Goal: Complete application form: Complete application form

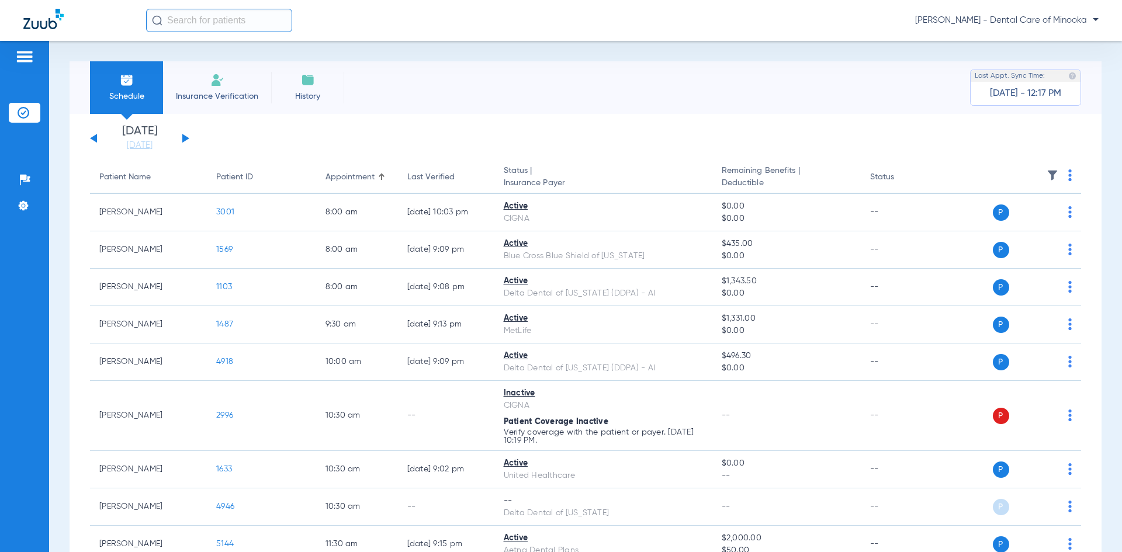
click at [233, 91] on span "Insurance Verification" at bounding box center [217, 97] width 91 height 12
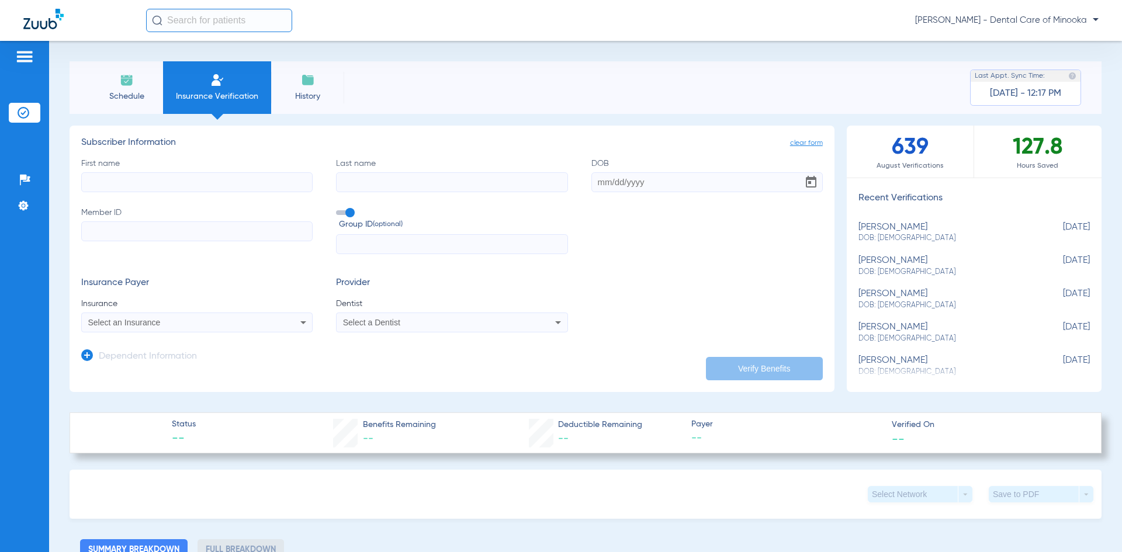
click at [174, 186] on input "First name" at bounding box center [196, 182] width 231 height 20
type input "[PERSON_NAME]"
click at [601, 185] on input "DOB" at bounding box center [707, 182] width 231 height 20
type input "[DATE]"
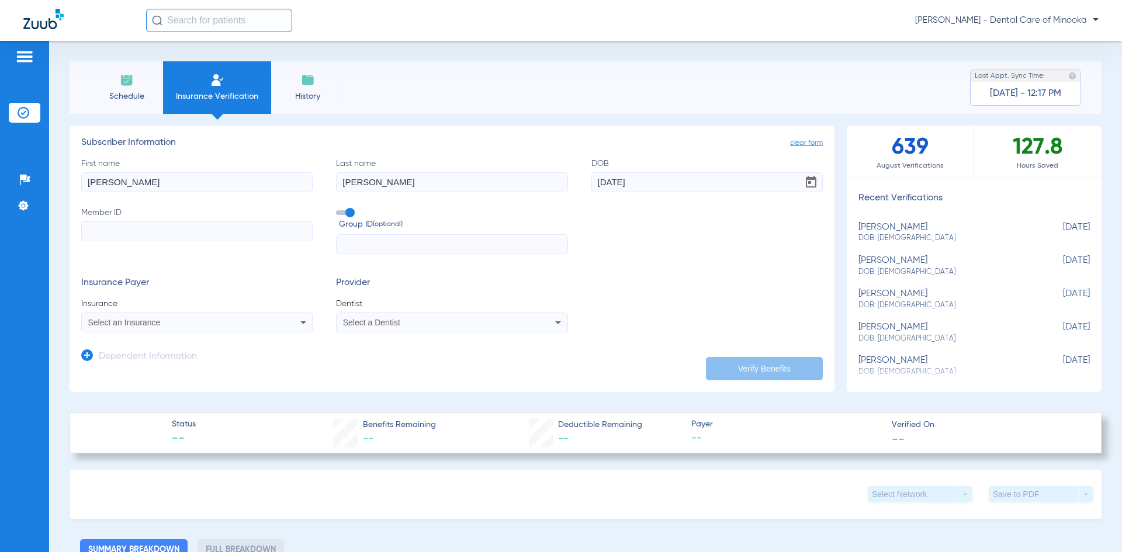
click at [167, 237] on input "Member ID" at bounding box center [196, 232] width 231 height 20
paste input "951038124"
type input "951038124"
click at [361, 238] on input "text" at bounding box center [451, 244] width 231 height 20
click at [198, 328] on div "Select an Insurance" at bounding box center [197, 323] width 230 height 14
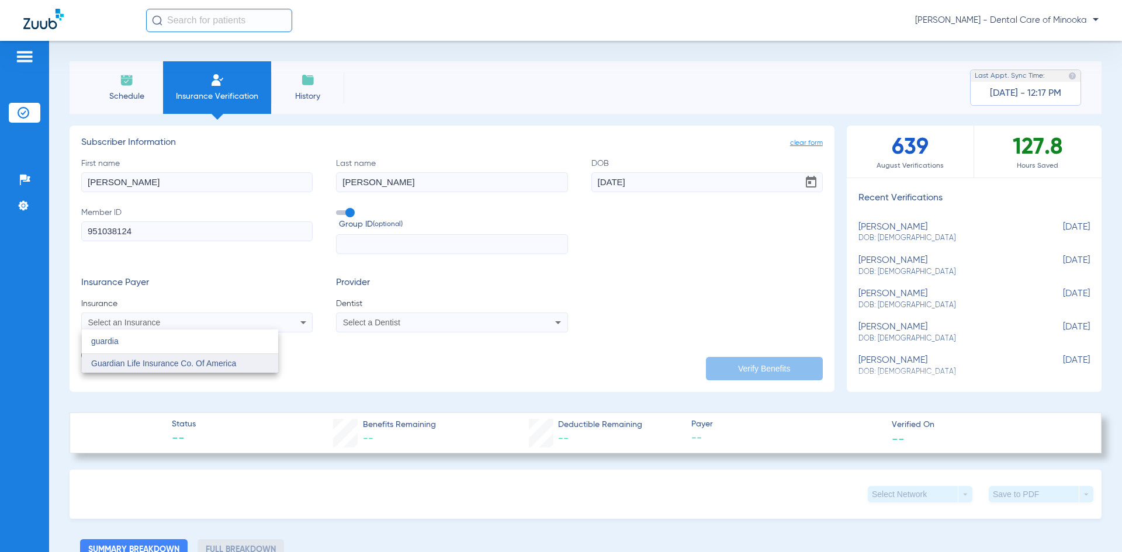
type input "guardia"
click at [152, 366] on span "Guardian Life Insurance Co. Of America" at bounding box center [163, 363] width 145 height 9
click at [402, 324] on div "Select a Dentist" at bounding box center [430, 323] width 175 height 8
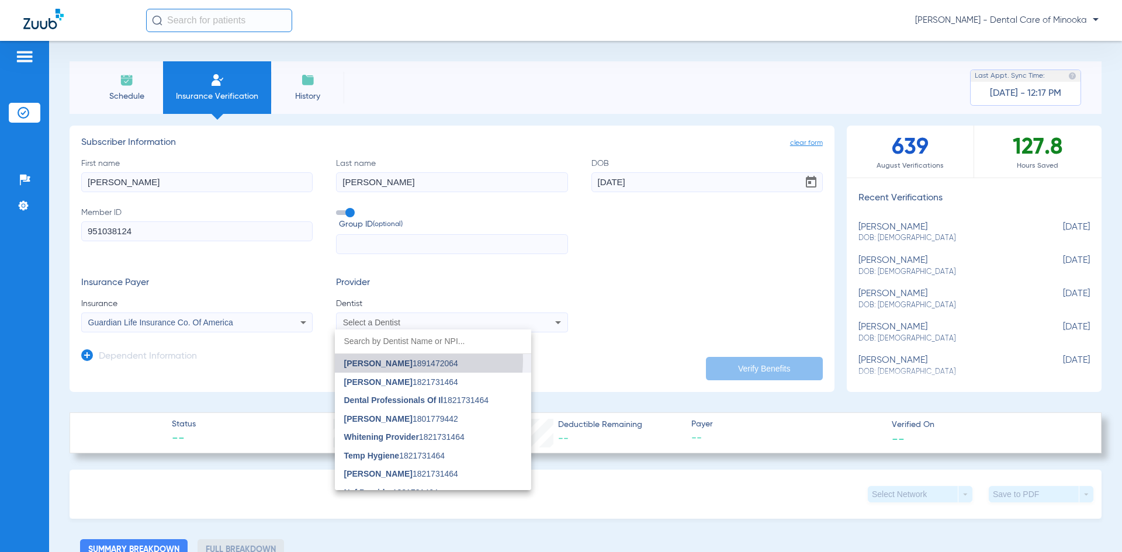
click at [393, 360] on span "[PERSON_NAME]" at bounding box center [378, 363] width 68 height 9
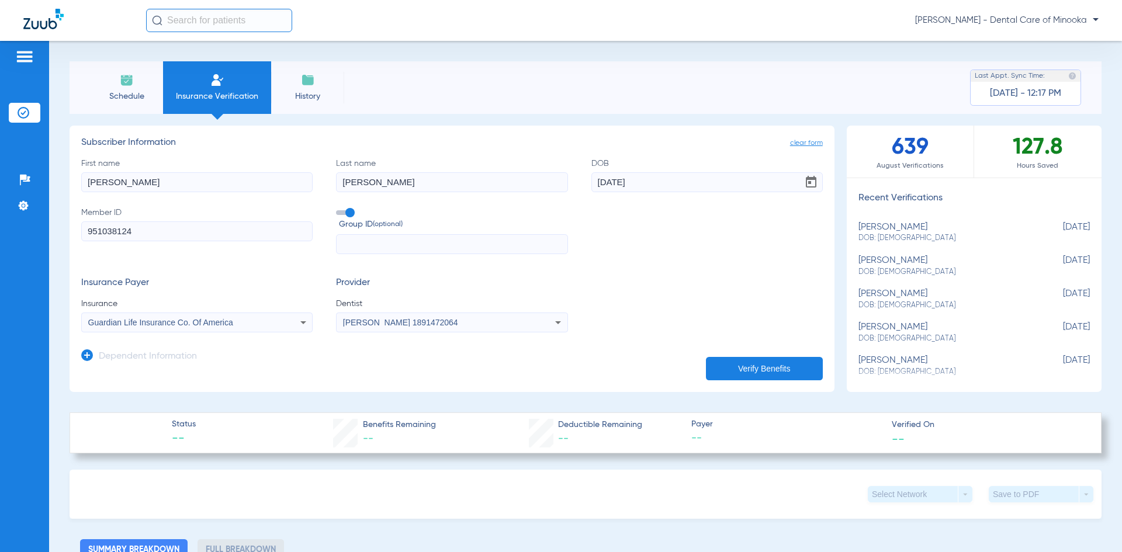
click at [87, 354] on icon at bounding box center [87, 356] width 12 height 12
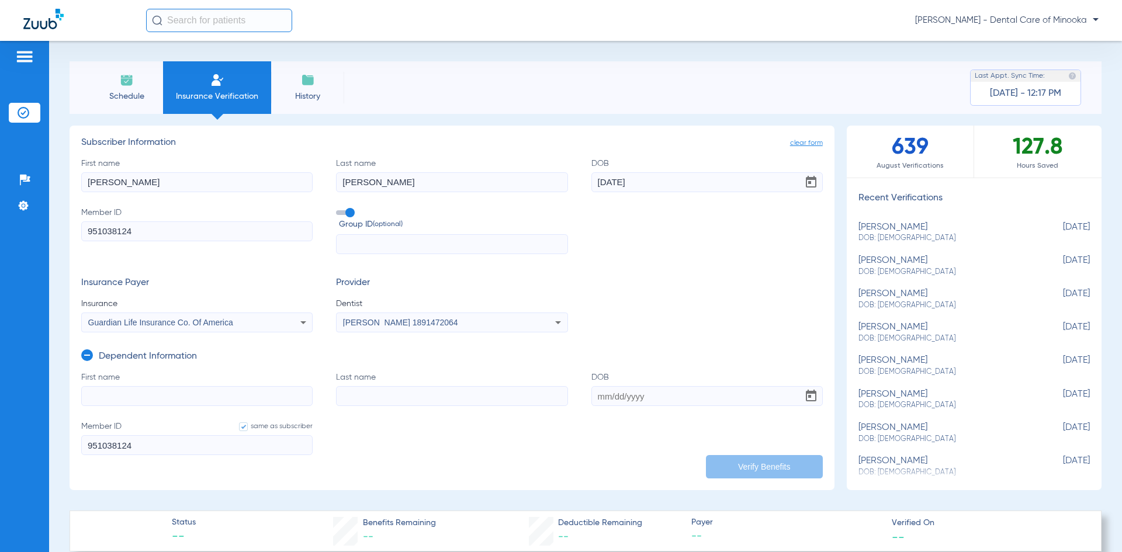
click at [123, 391] on input "First name" at bounding box center [196, 396] width 231 height 20
type input "Gabriella"
click at [340, 393] on input "Last name" at bounding box center [451, 396] width 231 height 20
type input "[PERSON_NAME]"
click at [599, 392] on input "DOB" at bounding box center [707, 396] width 231 height 20
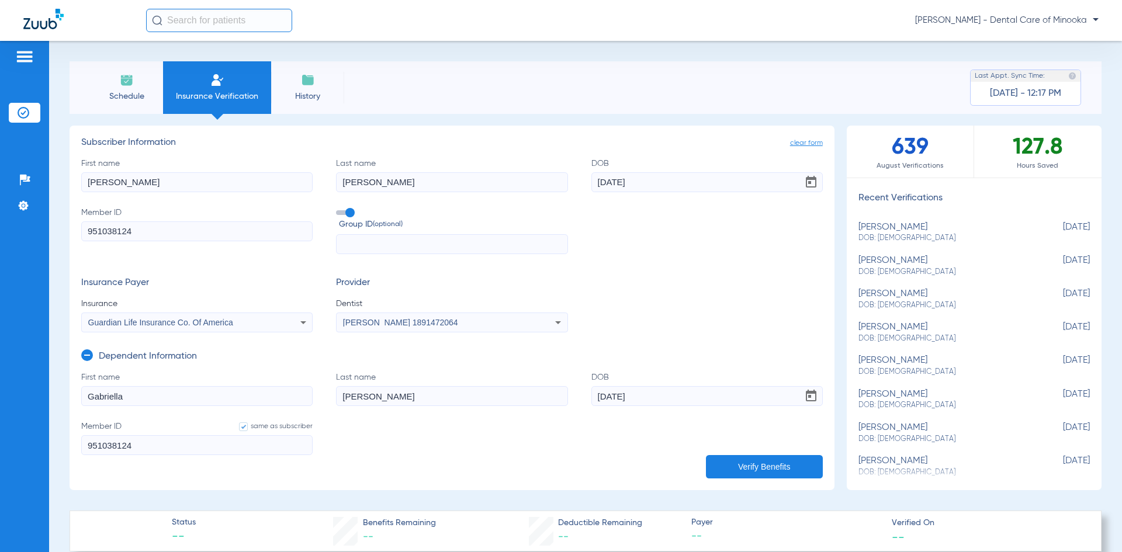
type input "[DATE]"
click at [757, 464] on button "Verify Benefits" at bounding box center [764, 466] width 117 height 23
